Goal: Ask a question

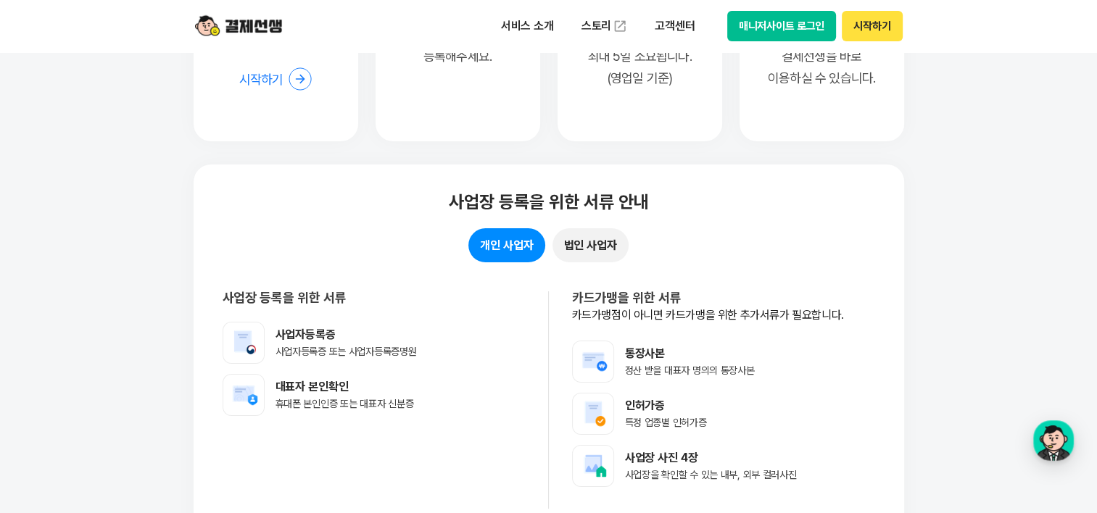
scroll to position [11382, 0]
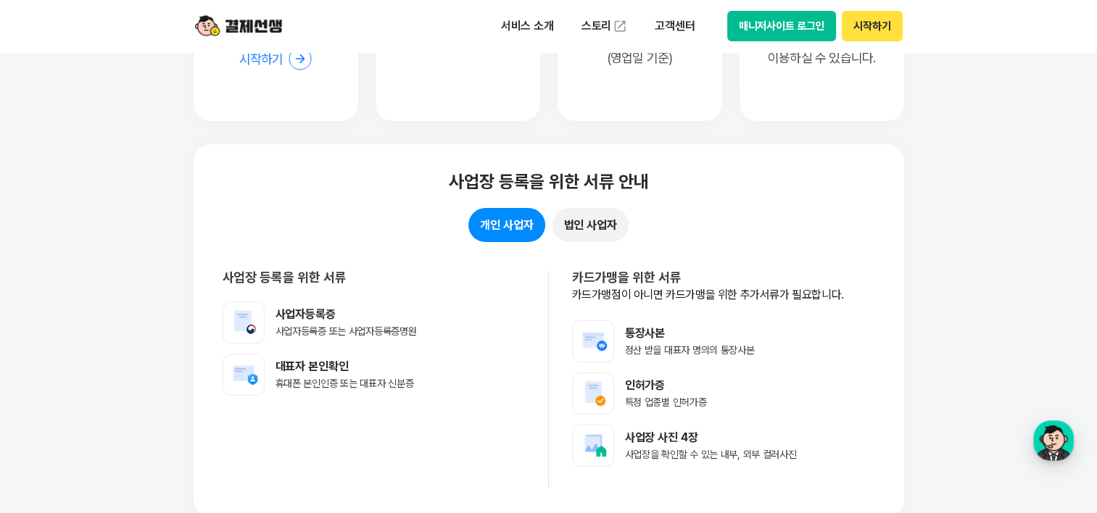
click at [509, 221] on button "개인 사업자" at bounding box center [506, 225] width 76 height 34
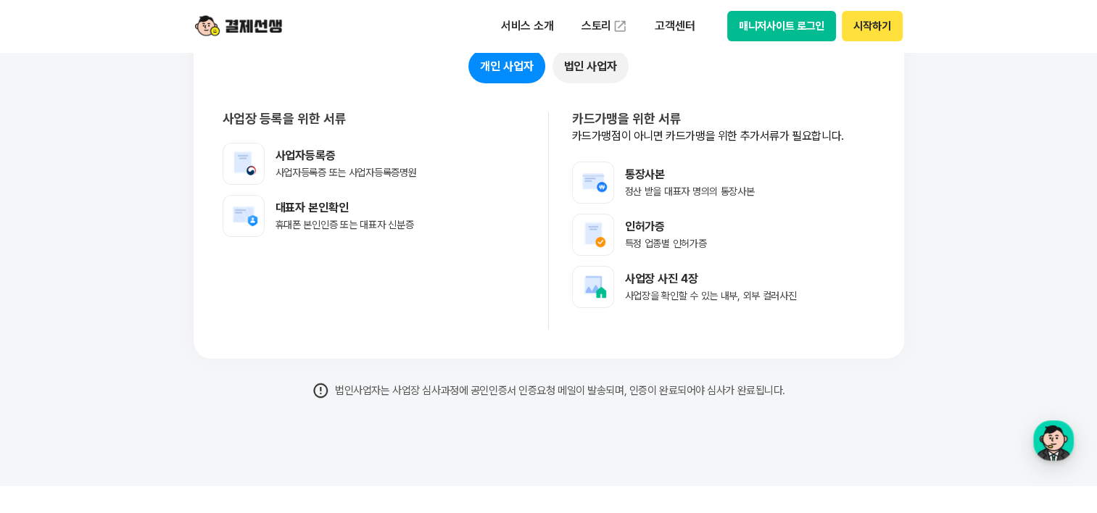
scroll to position [11455, 0]
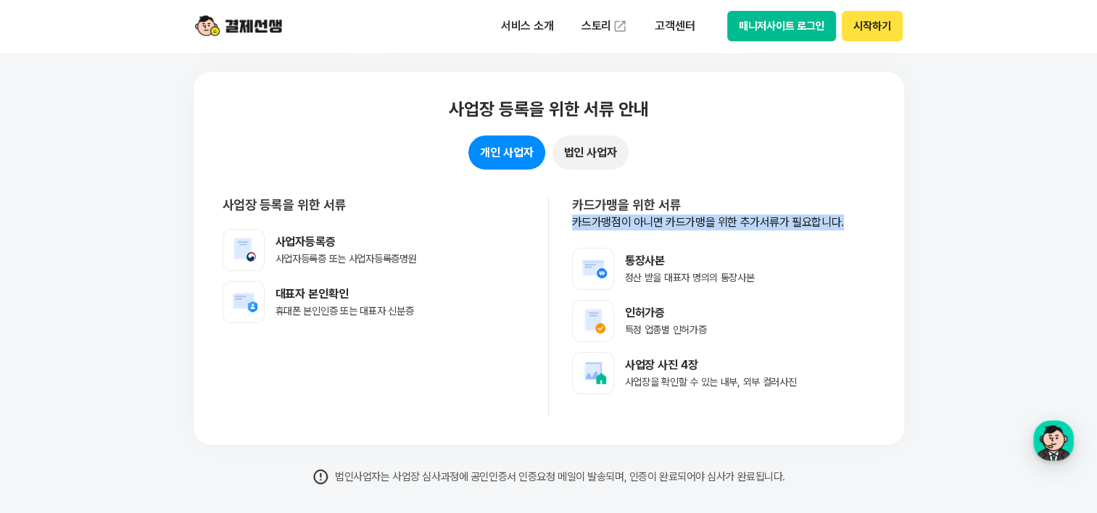
drag, startPoint x: 567, startPoint y: 220, endPoint x: 841, endPoint y: 215, distance: 274.1
click at [841, 215] on div "카드가맹을 위한 서류 카드가맹점이 아니면 카드가맹을 위한 추가서류가 필요합니다. 통장사본 정산 받을 대표자 명의의 통장사본 인허가증 특정 업종…" at bounding box center [712, 307] width 326 height 217
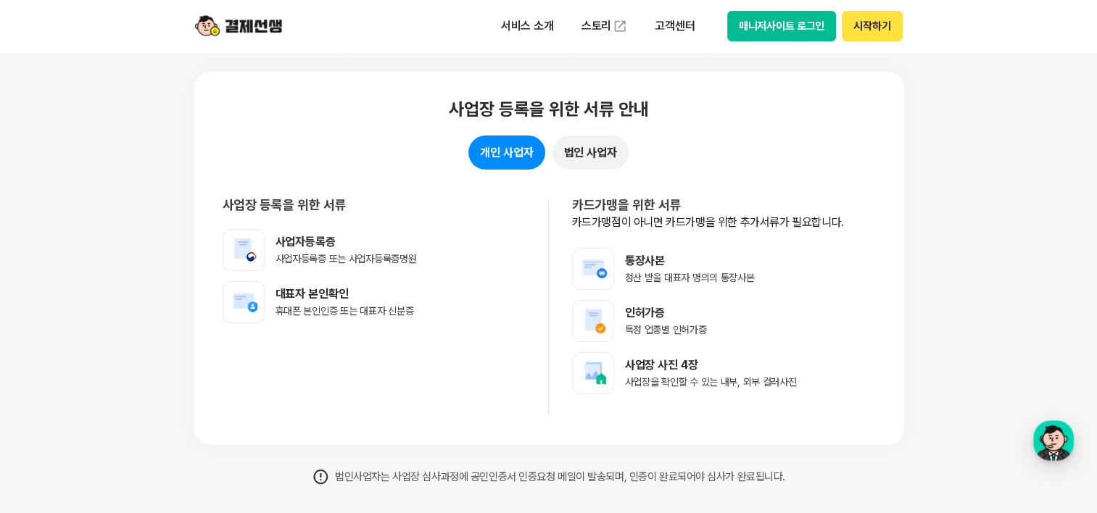
drag, startPoint x: 841, startPoint y: 215, endPoint x: 405, endPoint y: 303, distance: 445.2
click at [732, 142] on div "개인 사업자 법인 사업자" at bounding box center [549, 153] width 652 height 34
click at [511, 148] on button "개인 사업자" at bounding box center [506, 153] width 76 height 34
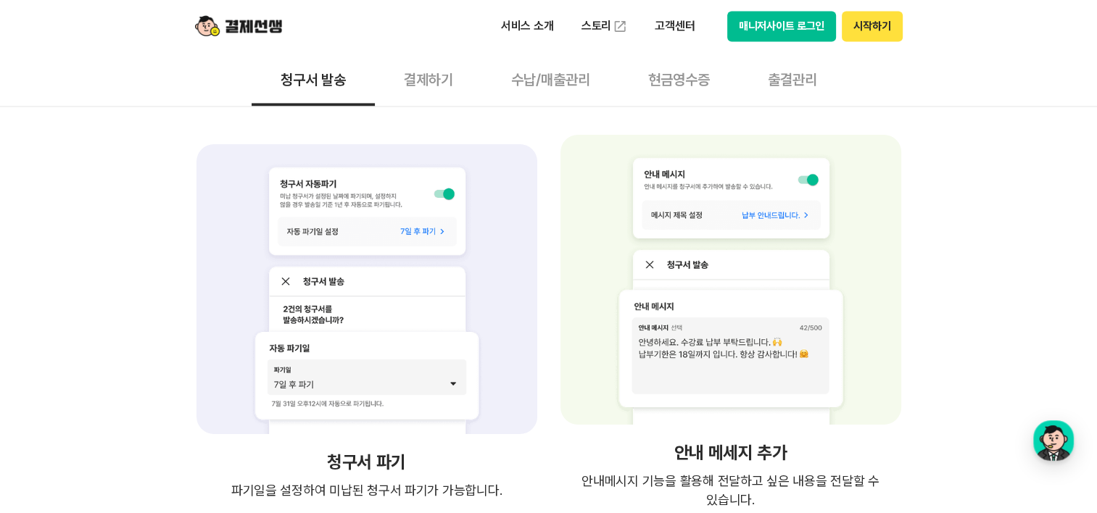
scroll to position [2102, 0]
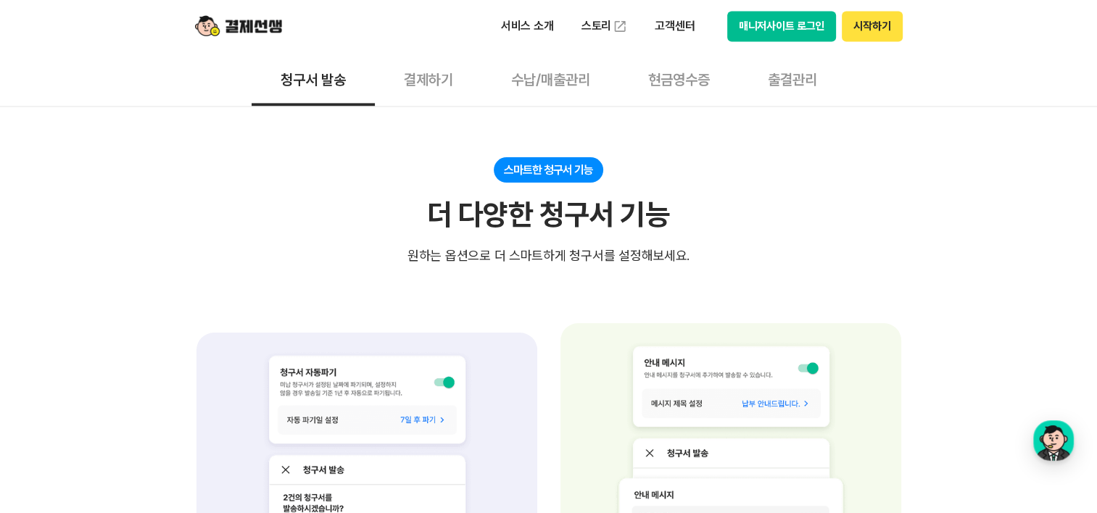
click at [407, 78] on button "결제하기" at bounding box center [428, 79] width 107 height 54
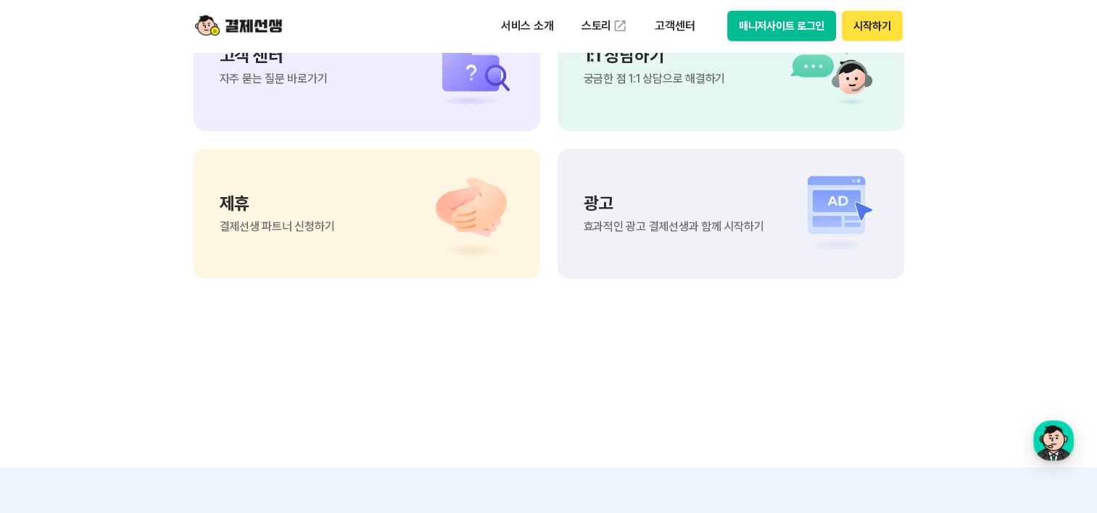
scroll to position [4060, 0]
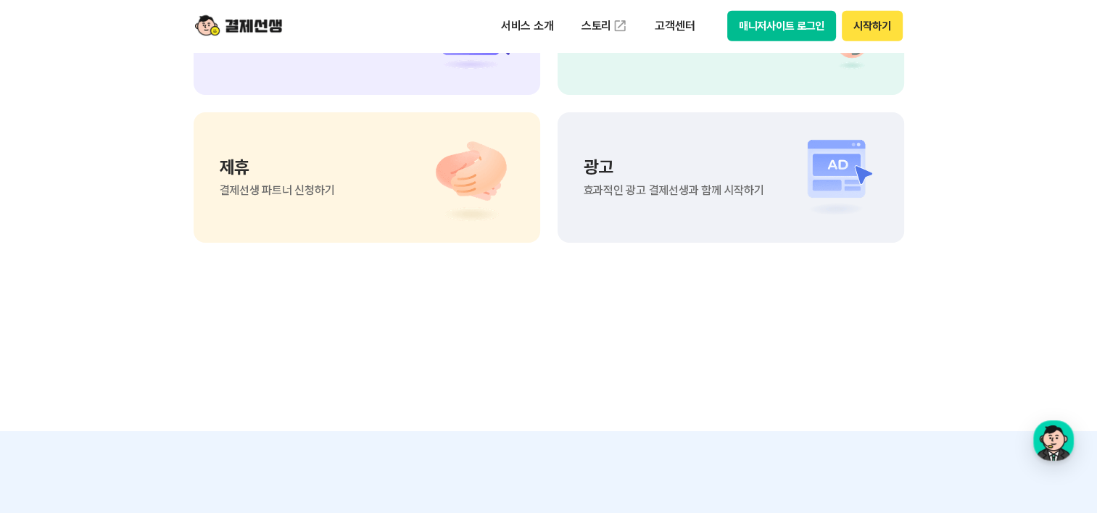
click at [244, 28] on p "고객 센터" at bounding box center [274, 19] width 108 height 17
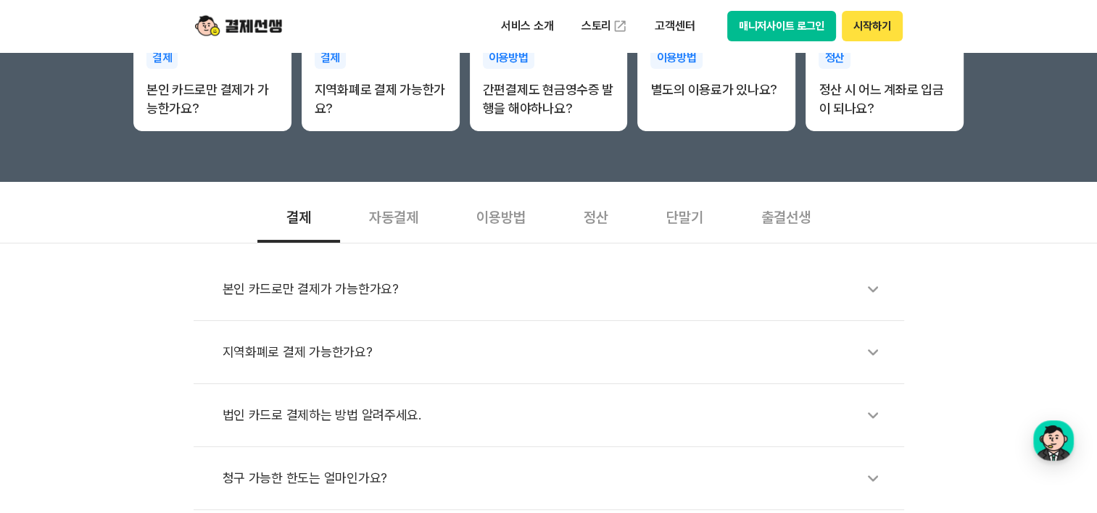
scroll to position [362, 0]
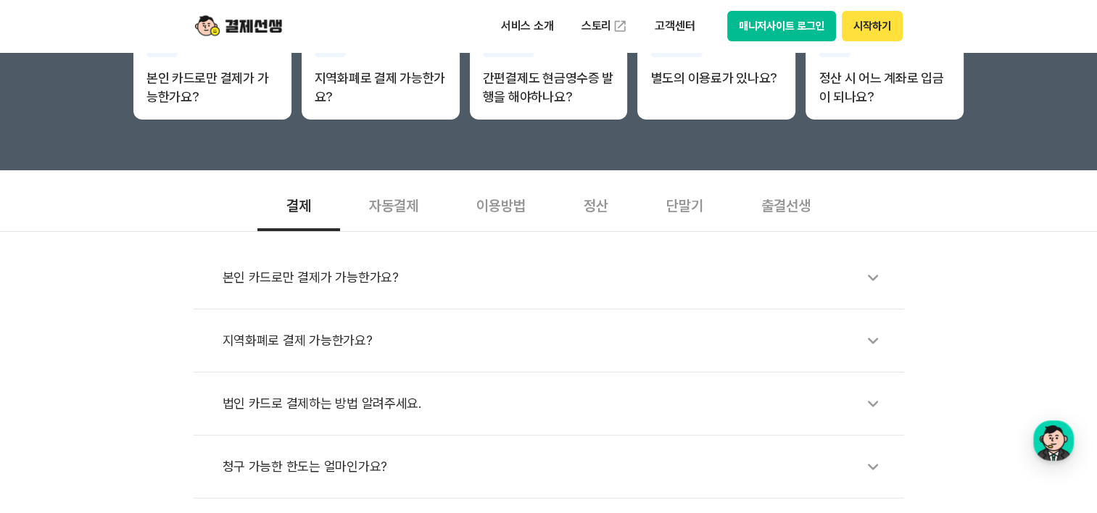
click at [687, 212] on div "단말기" at bounding box center [684, 205] width 95 height 54
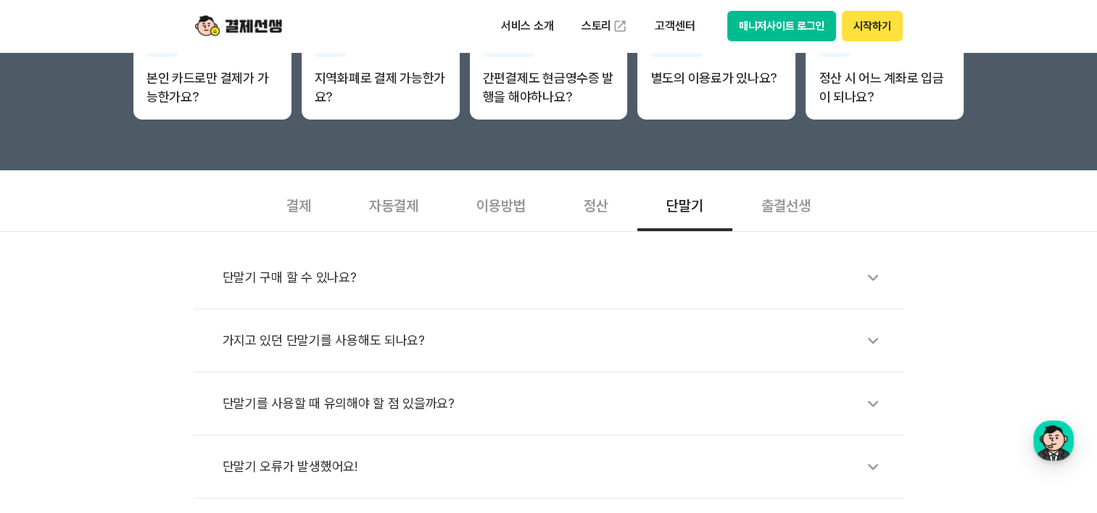
click at [308, 281] on div "단말기 구매 할 수 있나요?" at bounding box center [556, 277] width 667 height 33
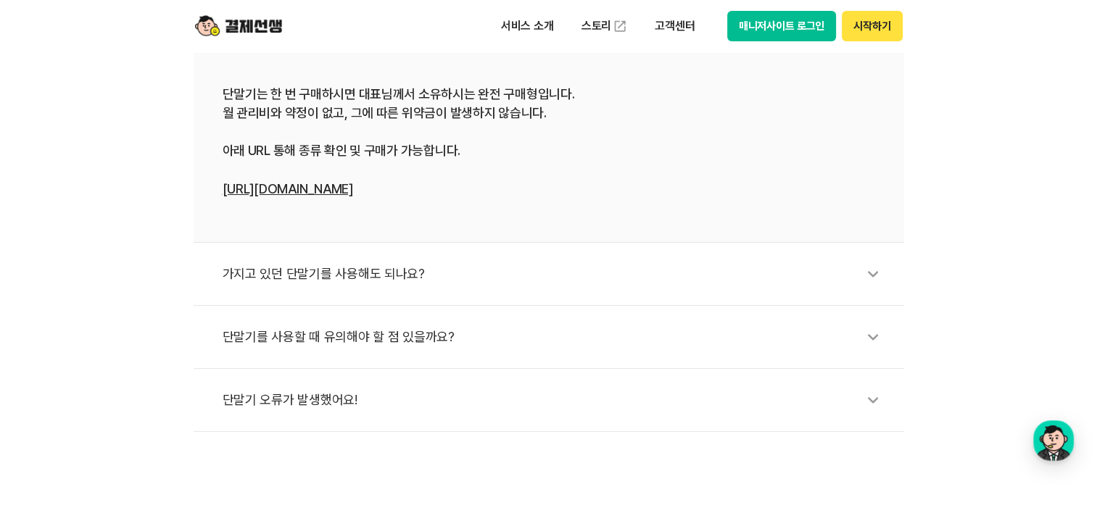
scroll to position [652, 0]
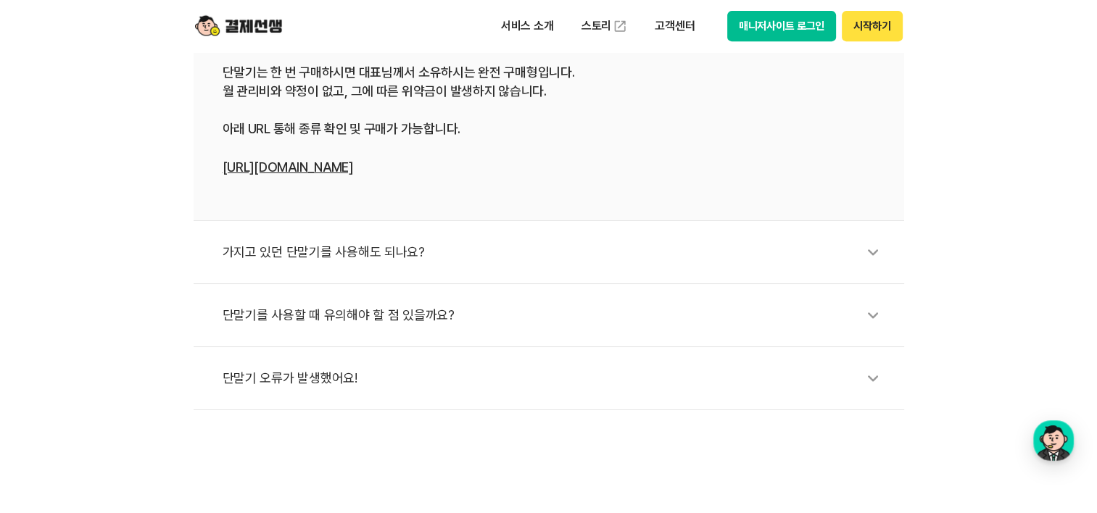
click at [286, 248] on div "가지고 있던 단말기를 사용해도 되나요?" at bounding box center [556, 252] width 667 height 33
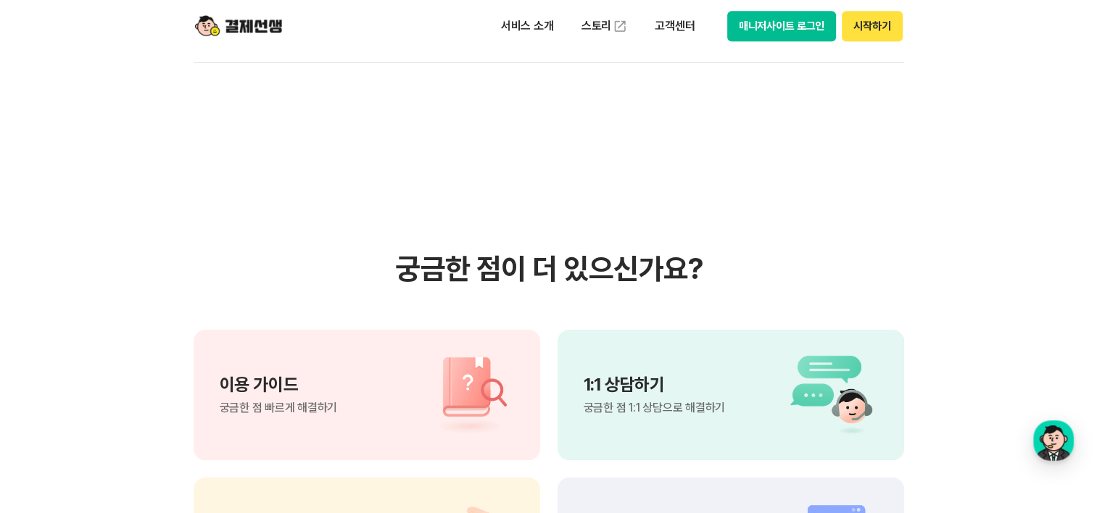
scroll to position [1232, 0]
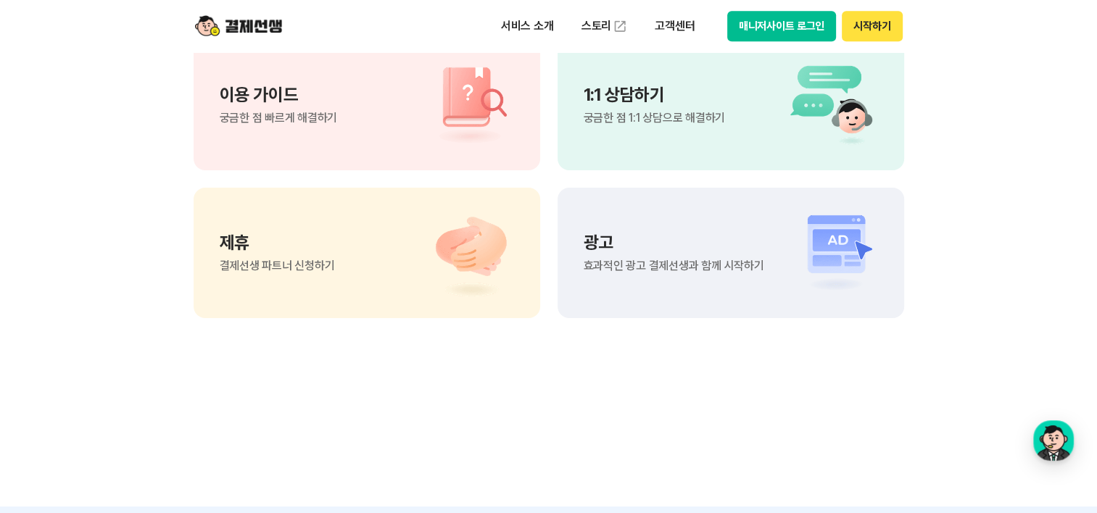
click at [261, 112] on span "궁금한 점 빠르게 해결하기" at bounding box center [279, 118] width 118 height 12
